Goal: Task Accomplishment & Management: Manage account settings

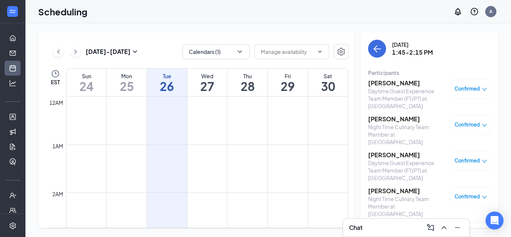
click at [479, 89] on span "Confirmed" at bounding box center [467, 88] width 25 height 7
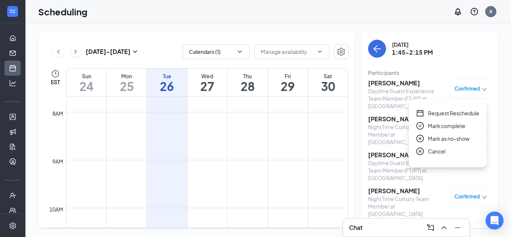
click at [456, 123] on span "Mark complete" at bounding box center [446, 126] width 37 height 8
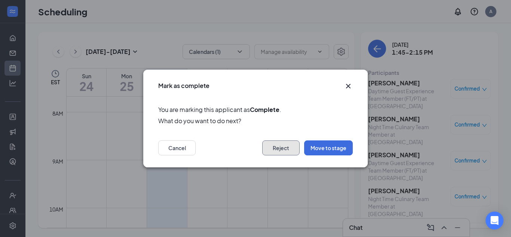
click at [275, 148] on button "Reject" at bounding box center [280, 147] width 37 height 15
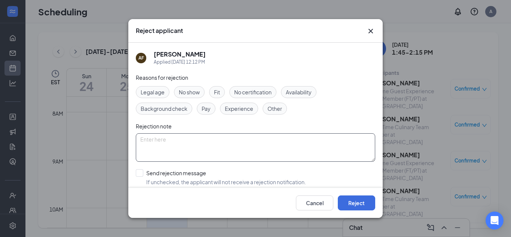
click at [184, 147] on textarea at bounding box center [255, 147] width 239 height 28
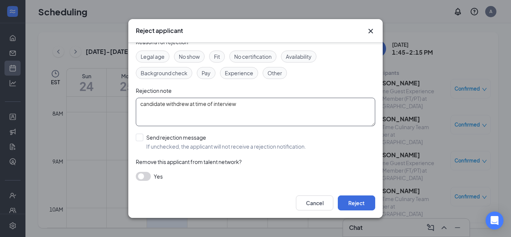
type textarea "candidate withdrew at time of interview"
click at [207, 174] on div "Yes" at bounding box center [255, 176] width 239 height 9
click at [143, 175] on button "button" at bounding box center [143, 176] width 15 height 9
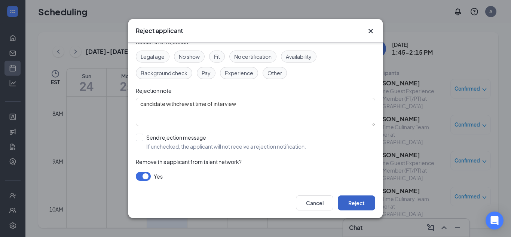
click at [350, 199] on button "Reject" at bounding box center [356, 202] width 37 height 15
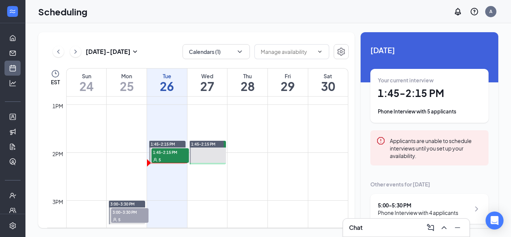
scroll to position [618, 0]
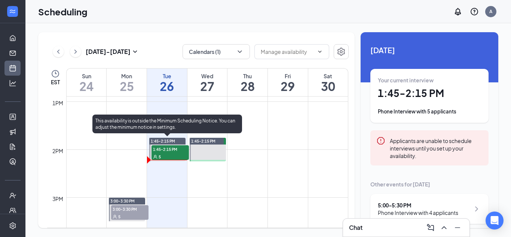
click at [174, 150] on span "1:45-2:15 PM" at bounding box center [170, 148] width 37 height 7
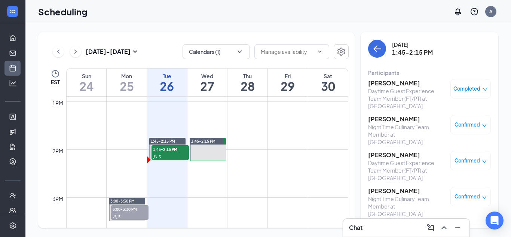
click at [401, 187] on h3 "[PERSON_NAME]" at bounding box center [407, 191] width 79 height 8
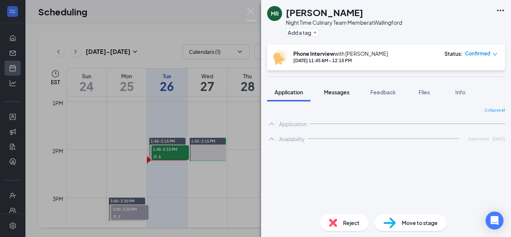
click at [335, 91] on span "Messages" at bounding box center [336, 92] width 25 height 7
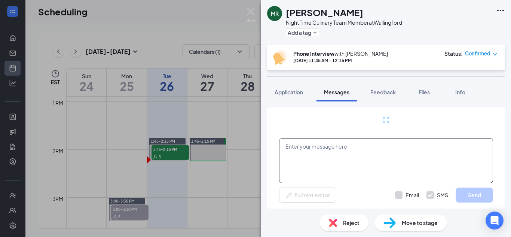
click at [308, 163] on textarea at bounding box center [386, 160] width 214 height 45
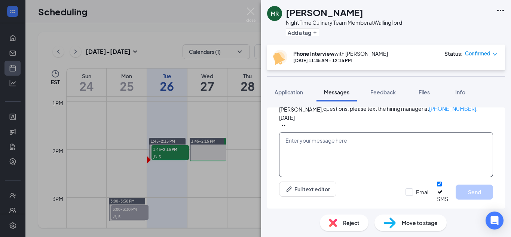
scroll to position [276, 0]
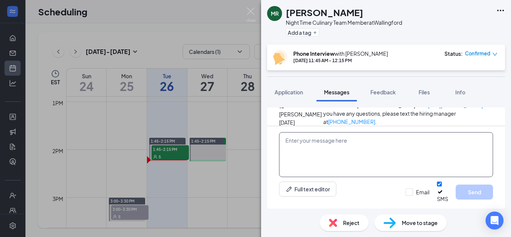
paste textarea "good afternoon. I was unable to reach you for our scheduled phone interview for…"
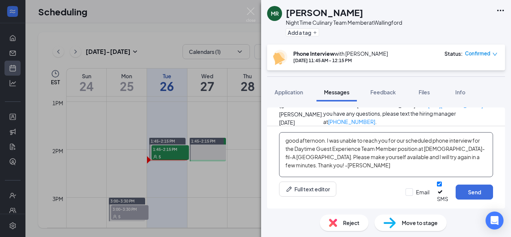
click at [284, 147] on textarea "good afternoon. I was unable to reach you for our scheduled phone interview for…" at bounding box center [386, 154] width 214 height 45
drag, startPoint x: 327, startPoint y: 153, endPoint x: 391, endPoint y: 156, distance: 64.0
click at [391, 156] on textarea "[PERSON_NAME], good afternoon. I was unable to reach you for our scheduled phon…" at bounding box center [386, 154] width 214 height 45
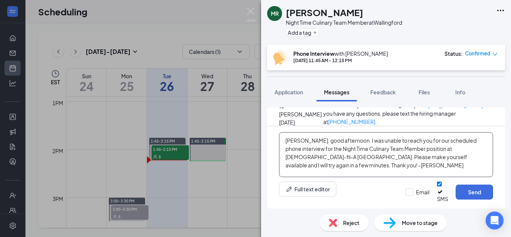
type textarea "[PERSON_NAME], good afternoon. I was unable to reach you for our scheduled phon…"
click at [420, 194] on div "Email SMS Send" at bounding box center [450, 191] width 88 height 21
click at [413, 194] on input "Email" at bounding box center [418, 191] width 24 height 7
checkbox input "true"
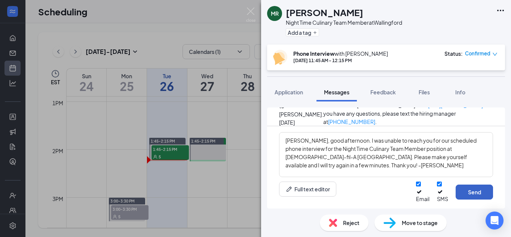
click at [483, 192] on button "Send" at bounding box center [474, 191] width 37 height 15
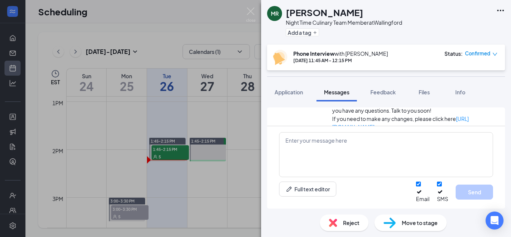
scroll to position [422, 0]
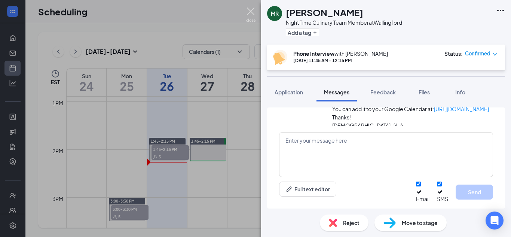
click at [248, 16] on img at bounding box center [250, 14] width 9 height 15
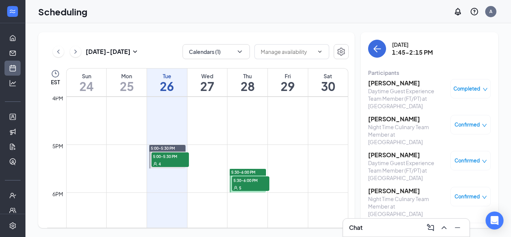
scroll to position [779, 0]
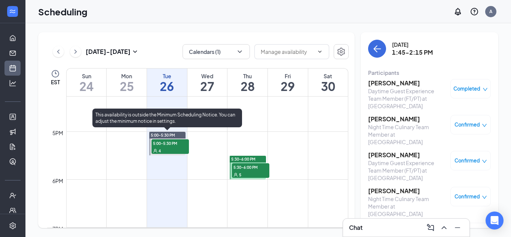
click at [172, 145] on span "5:00-5:30 PM" at bounding box center [170, 142] width 37 height 7
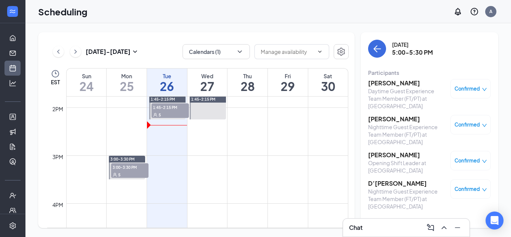
scroll to position [647, 0]
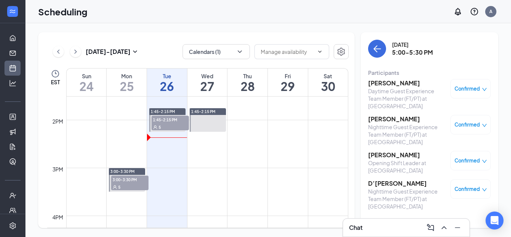
click at [178, 123] on div "5" at bounding box center [170, 126] width 37 height 7
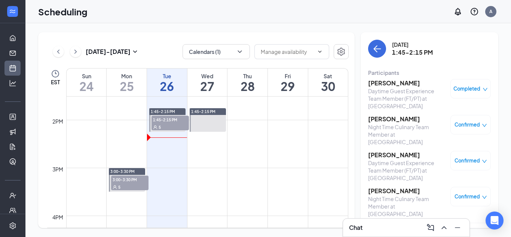
click at [398, 187] on h3 "[PERSON_NAME]" at bounding box center [407, 191] width 79 height 8
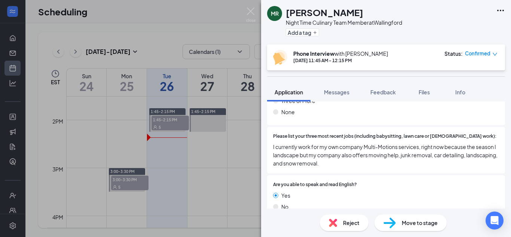
scroll to position [242, 0]
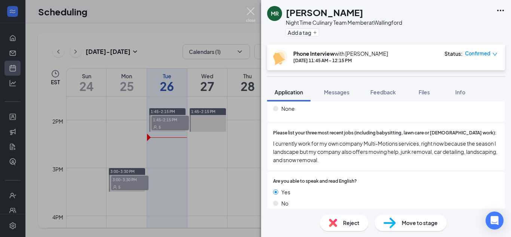
click at [252, 15] on img at bounding box center [250, 14] width 9 height 15
